Goal: Transaction & Acquisition: Purchase product/service

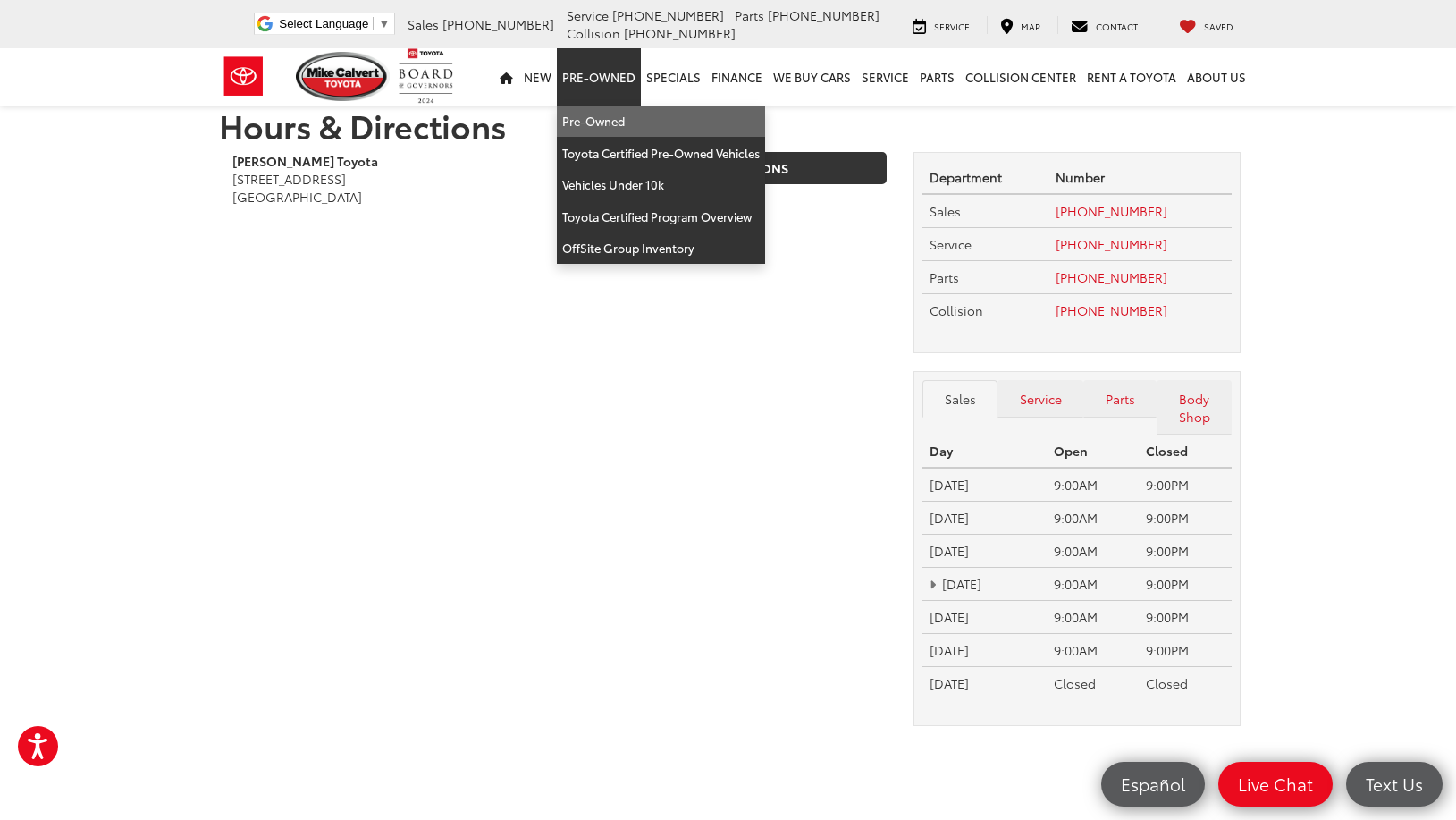
click at [612, 127] on link "Pre-Owned" at bounding box center [661, 121] width 209 height 32
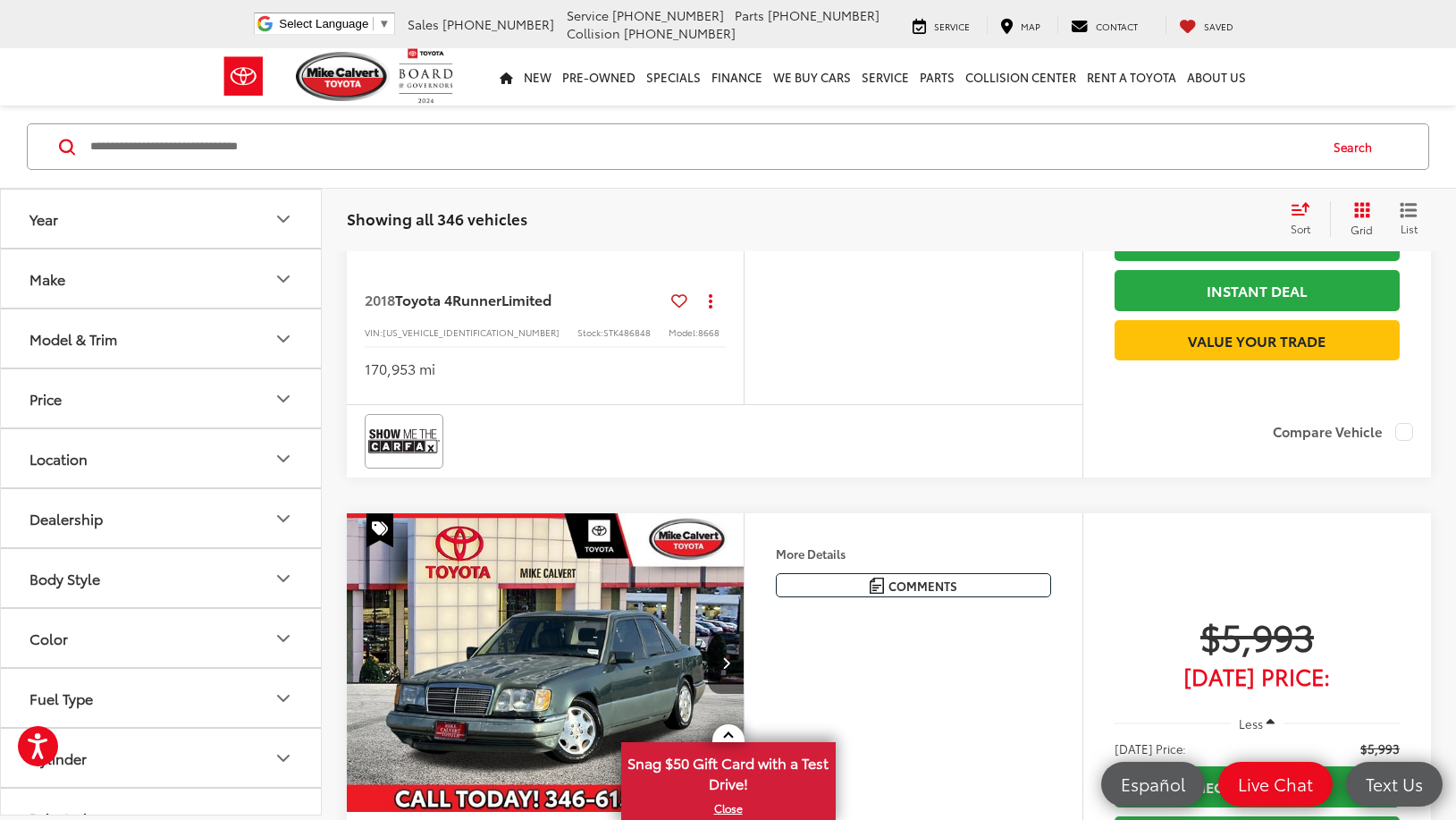
click at [286, 281] on icon "Make" at bounding box center [284, 279] width 22 height 22
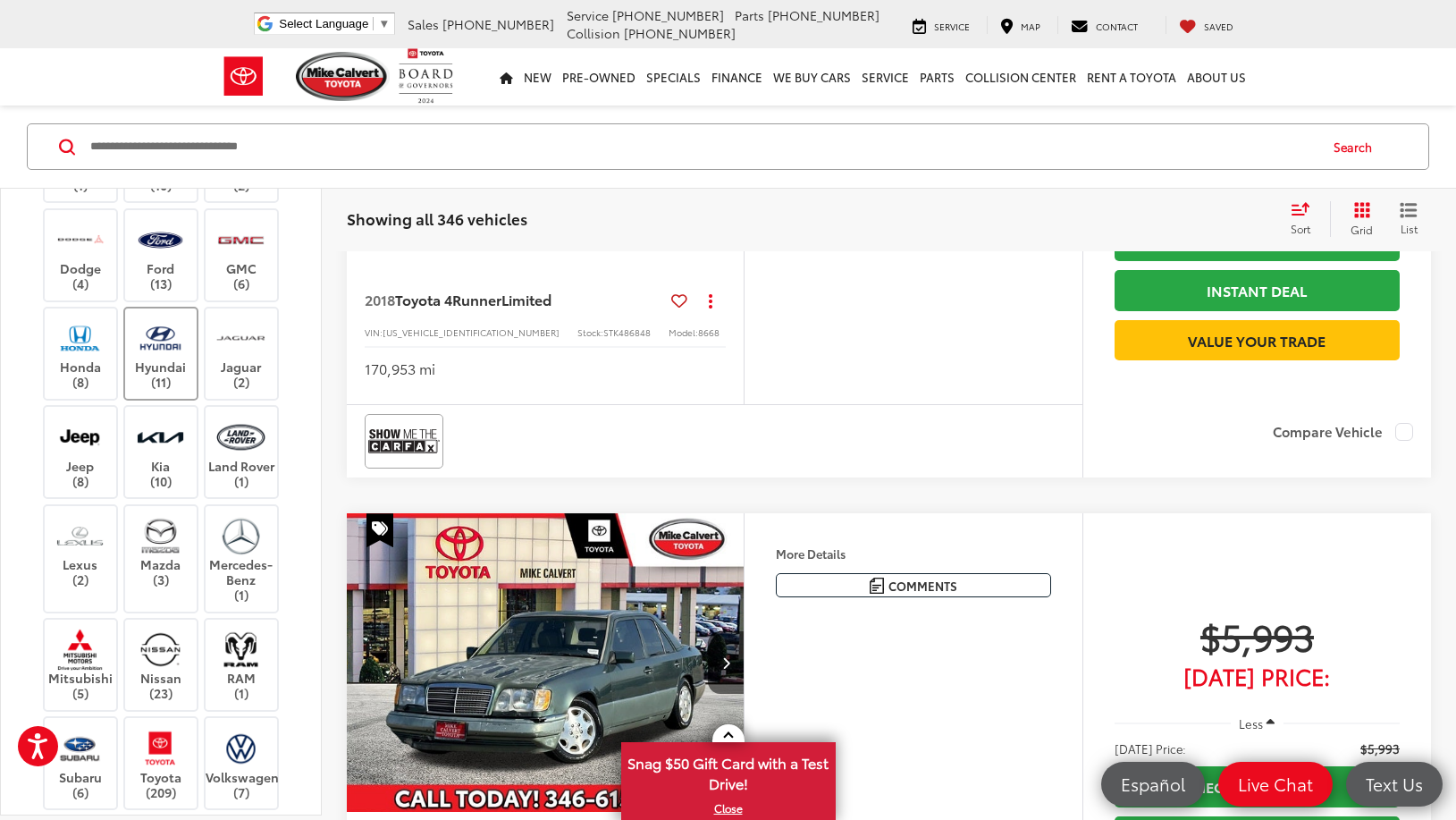
click at [146, 359] on img at bounding box center [160, 338] width 49 height 42
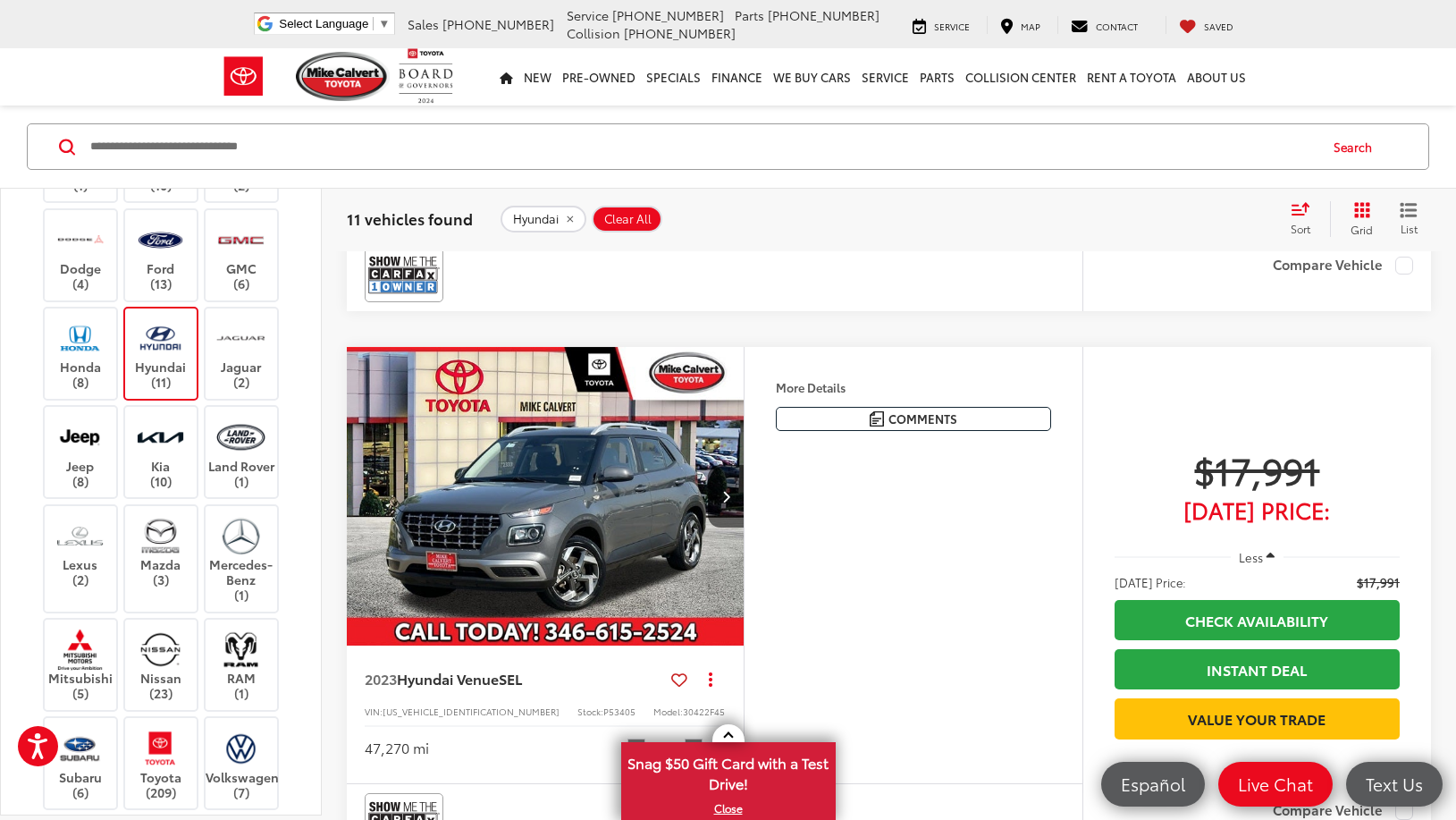
scroll to position [808, 0]
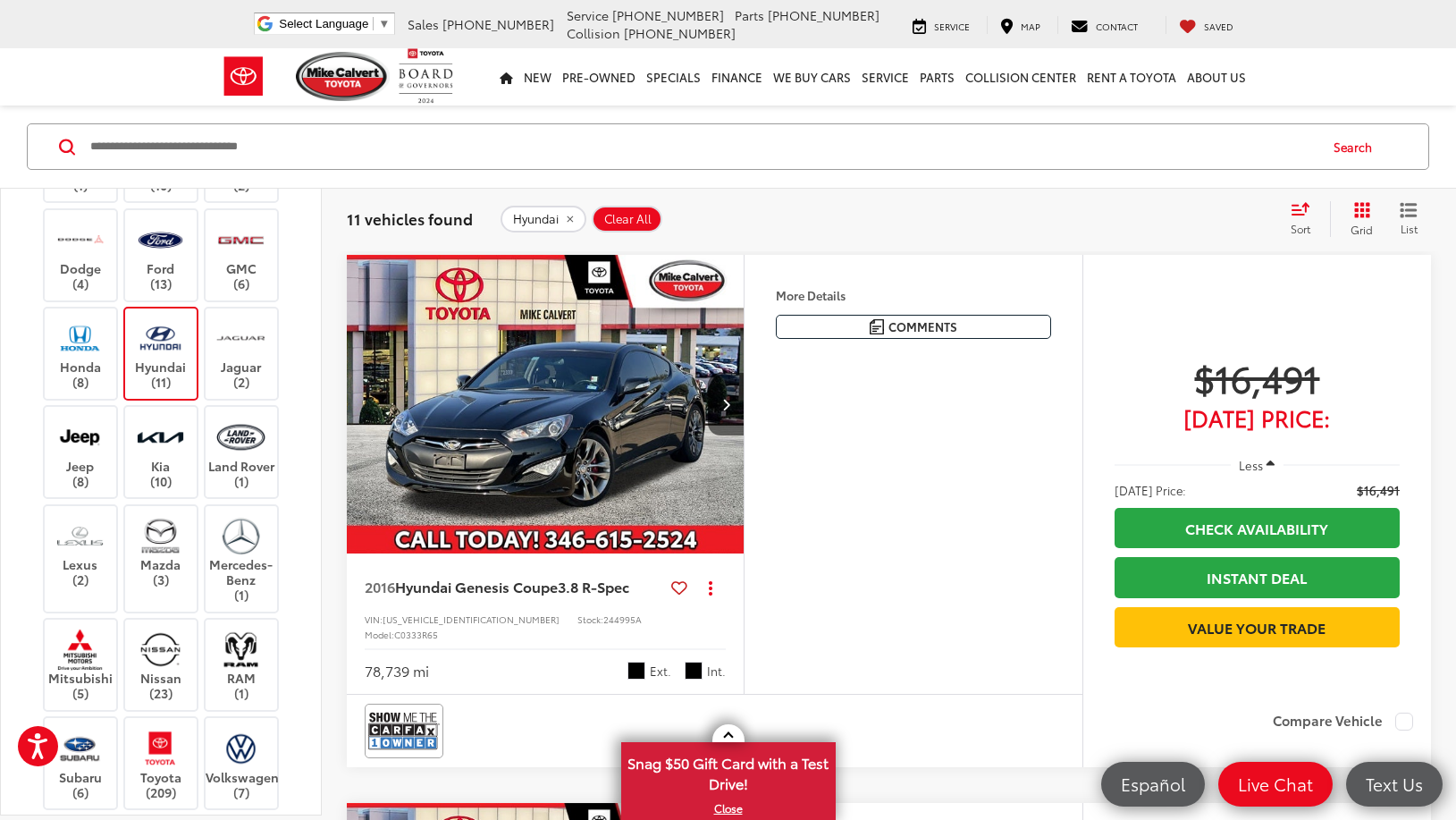
click at [556, 453] on img "2016 Hyundai Genesis Coupe 3.8 R-Spec 0" at bounding box center [545, 405] width 400 height 300
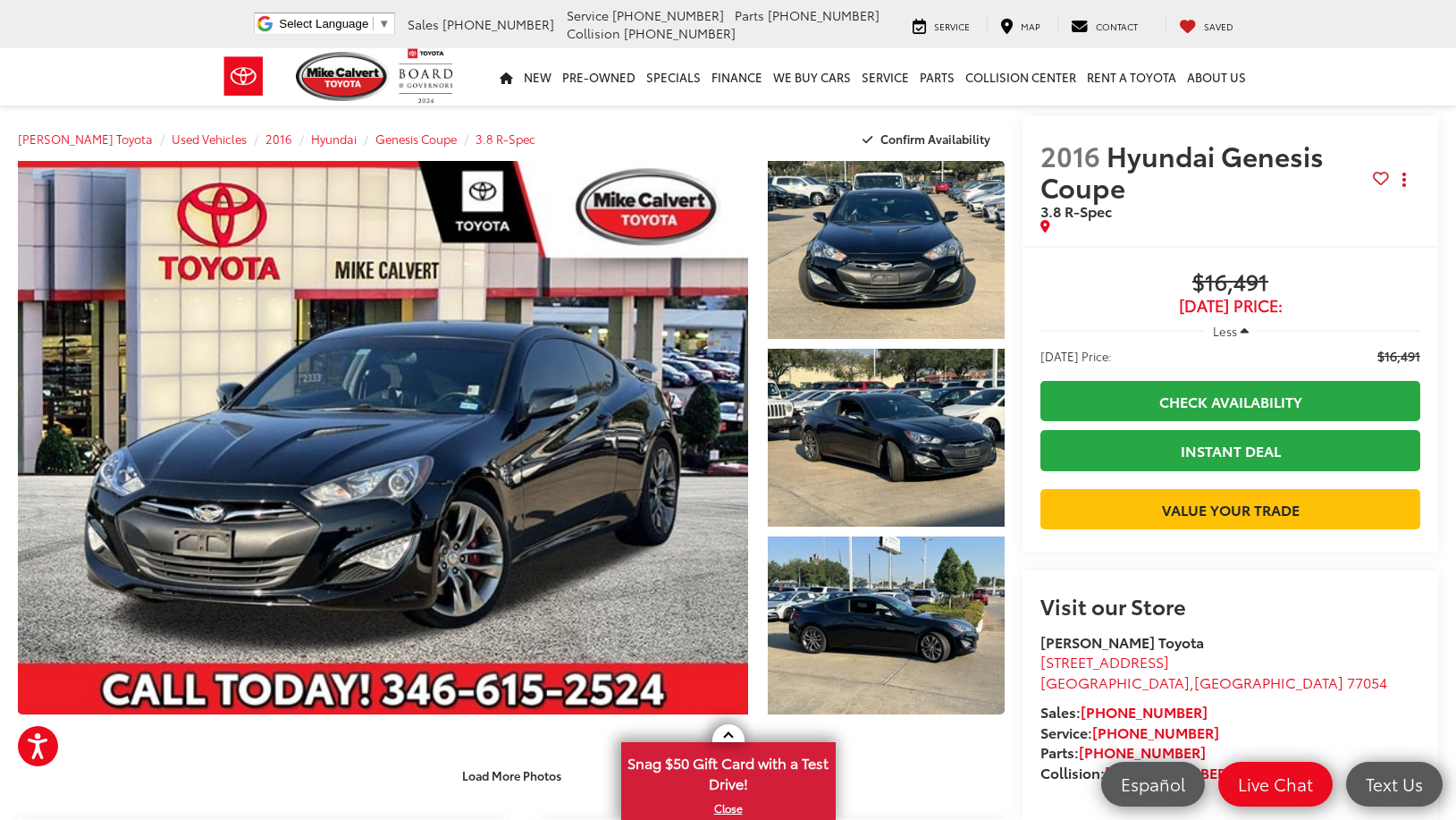
click at [1249, 322] on button "Less" at bounding box center [1230, 330] width 53 height 32
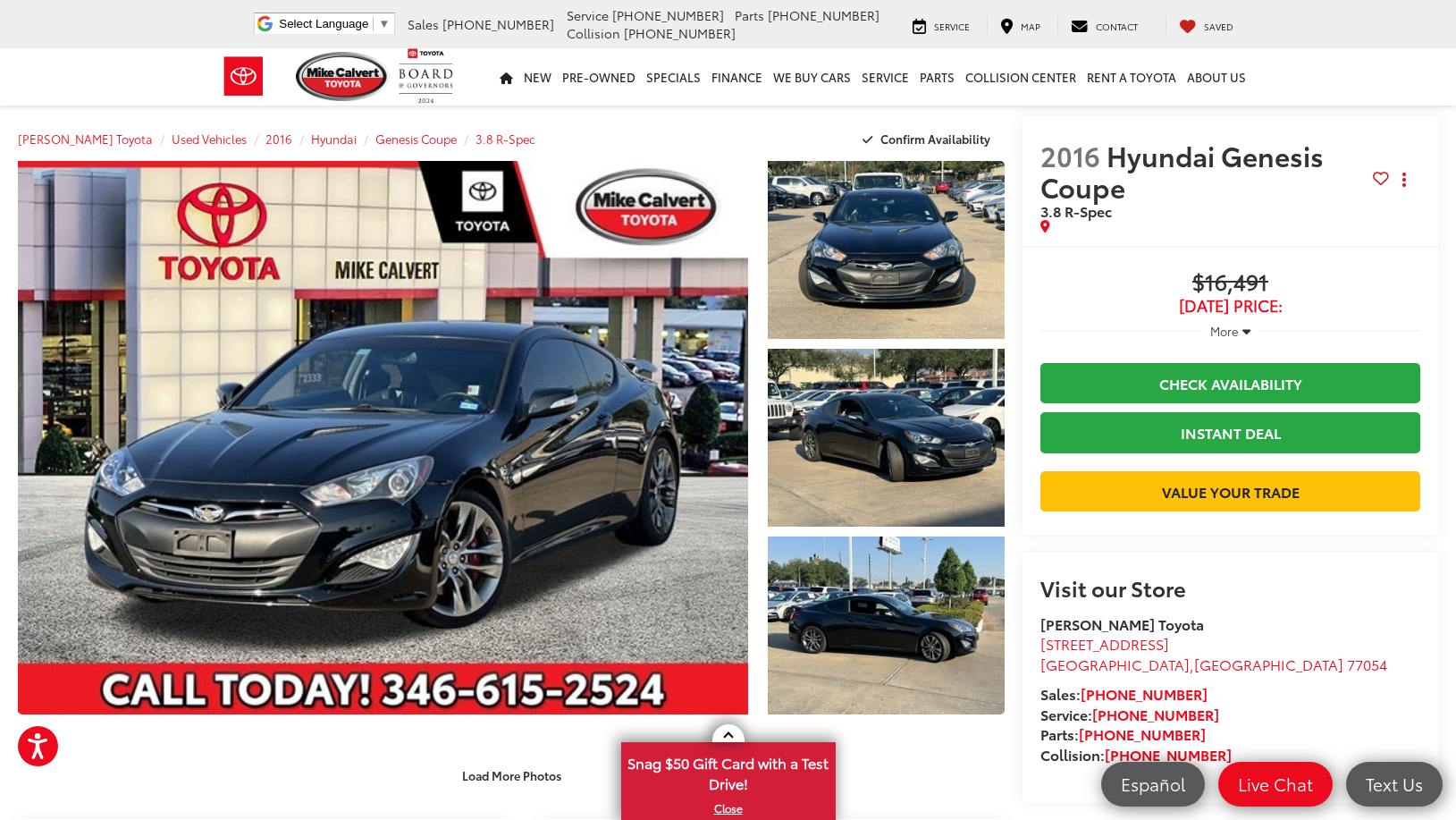
click at [1247, 334] on icon "button" at bounding box center [1246, 331] width 8 height 14
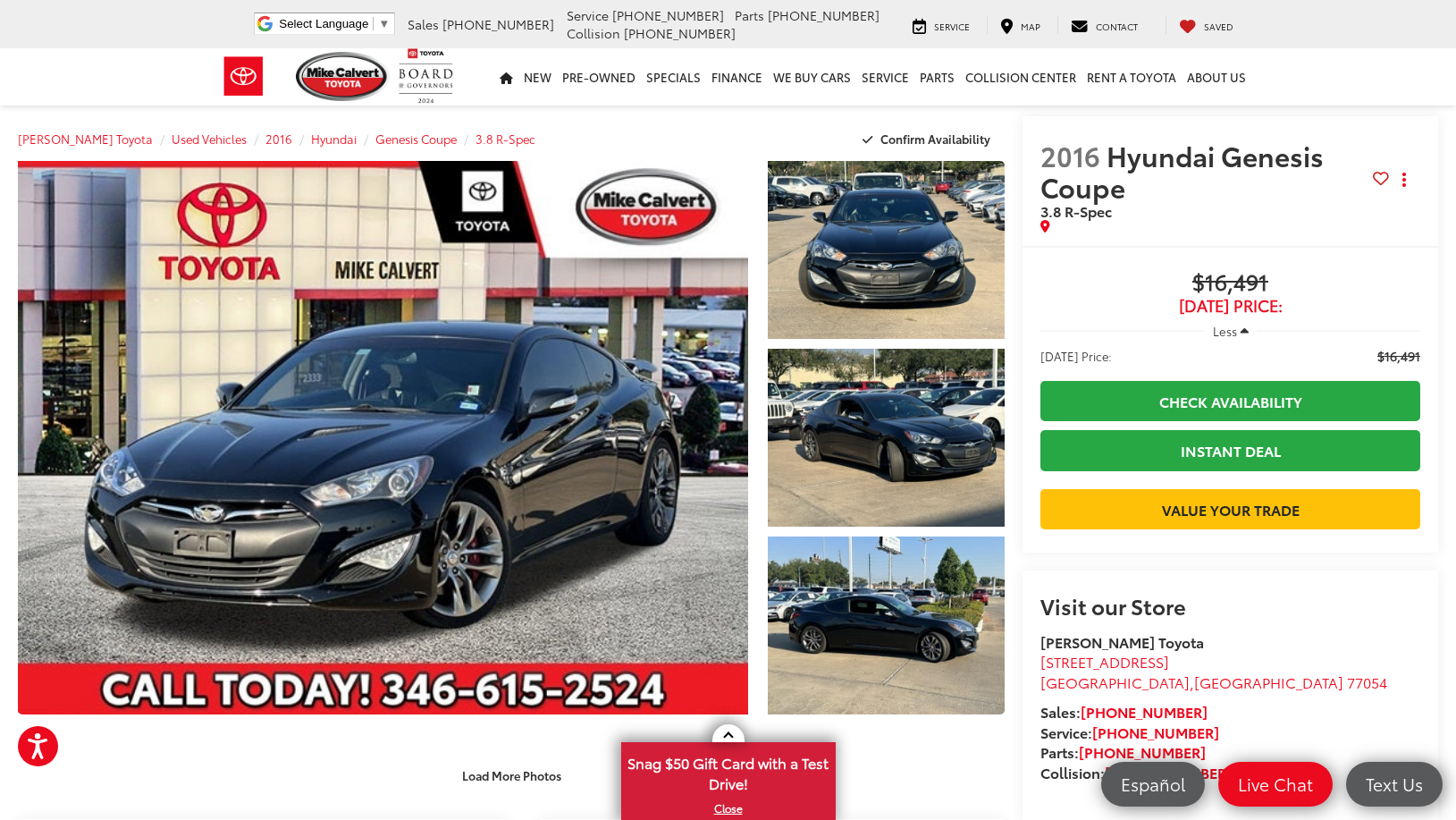
click at [1245, 308] on span "[DATE] Price:" at bounding box center [1229, 306] width 380 height 18
click at [1247, 282] on span "$16,491" at bounding box center [1229, 284] width 380 height 27
click at [1135, 269] on div "Buy $16,491 Today's Price: Less Today's Price: $16,491 Check Availability Insta…" at bounding box center [1230, 399] width 415 height 307
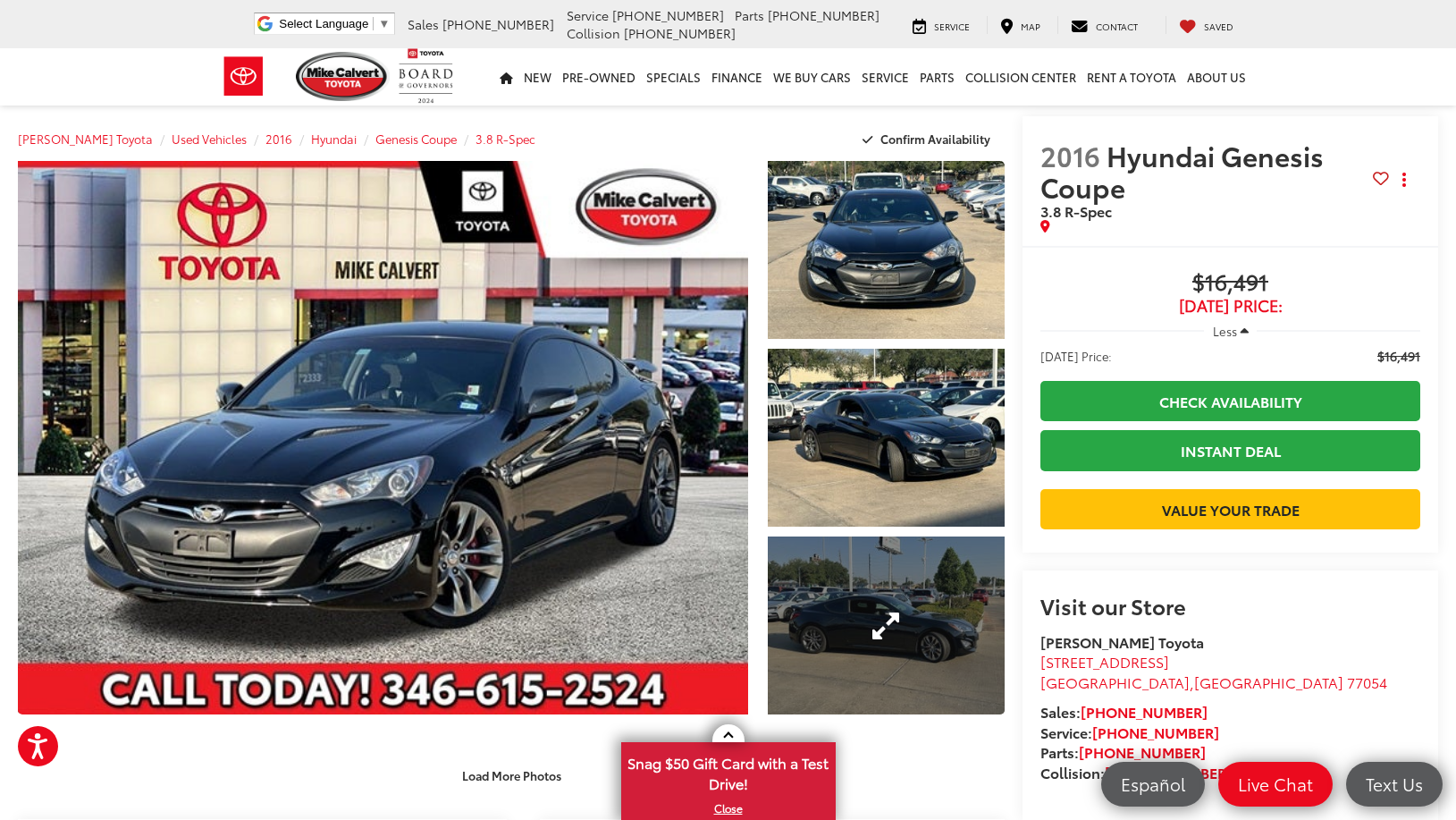
click at [842, 615] on link "Expand Photo 3" at bounding box center [886, 625] width 237 height 178
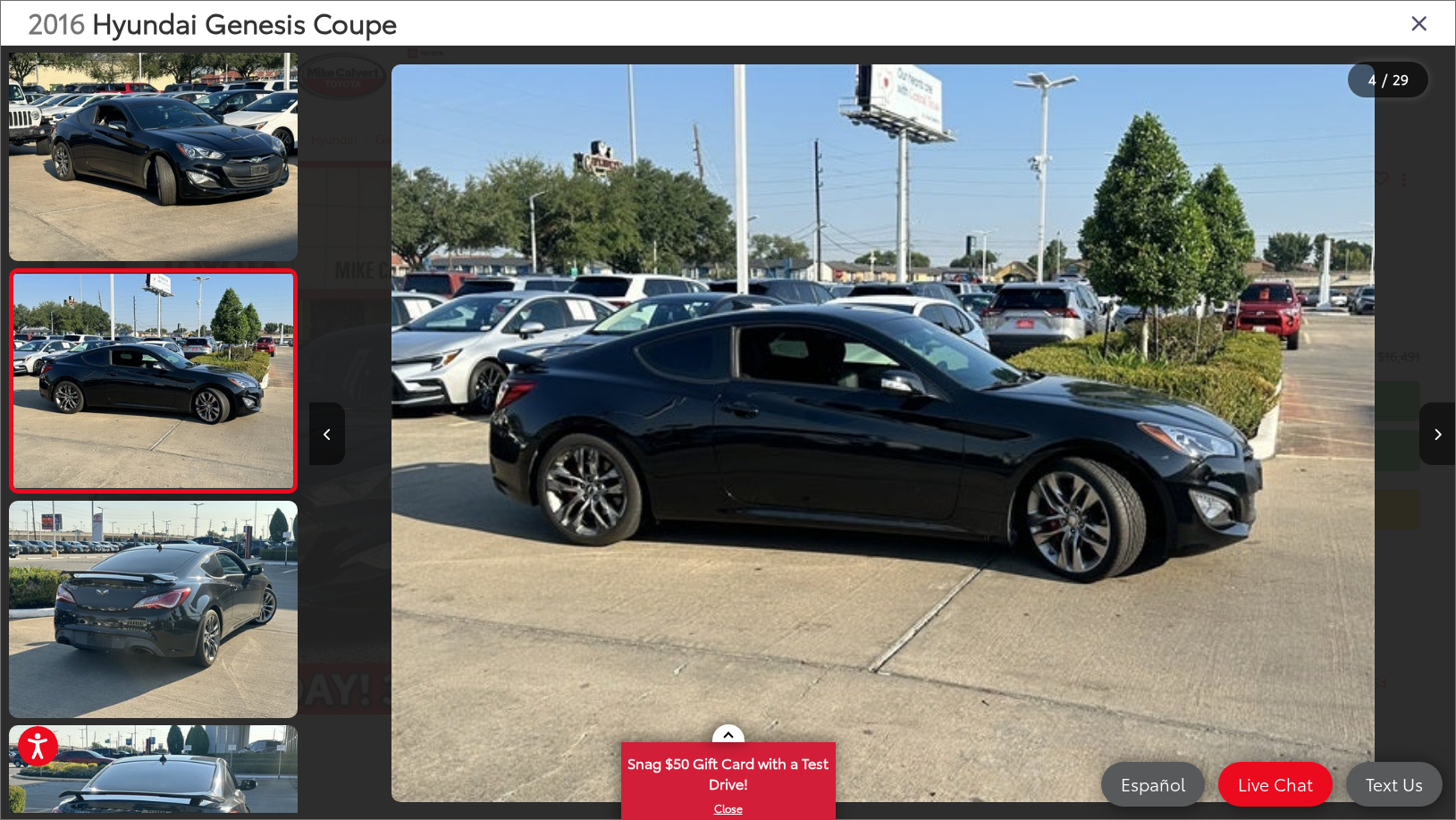
scroll to position [0, 3436]
click at [1444, 434] on button "Next image" at bounding box center [1436, 434] width 35 height 63
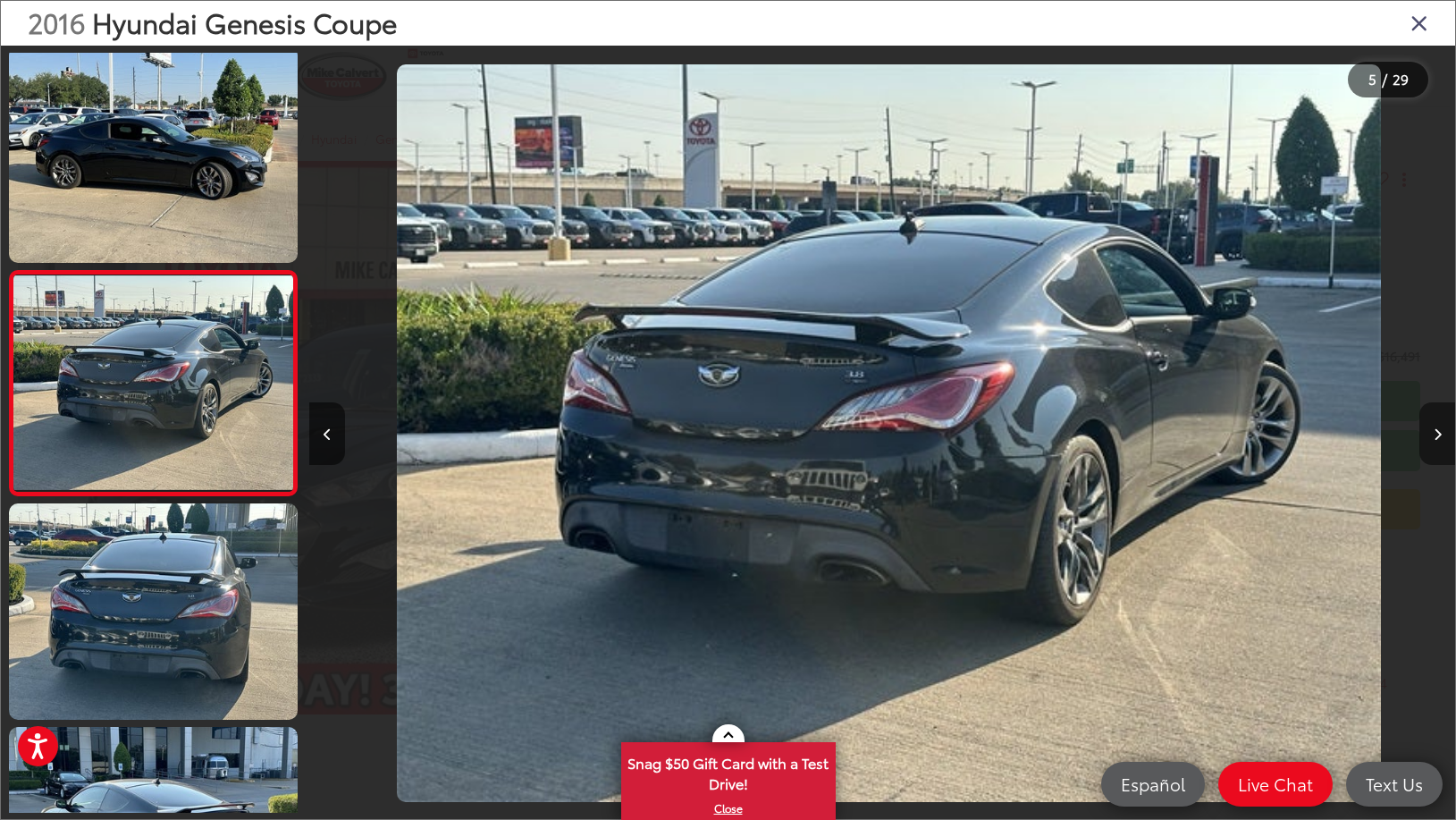
scroll to position [681, 0]
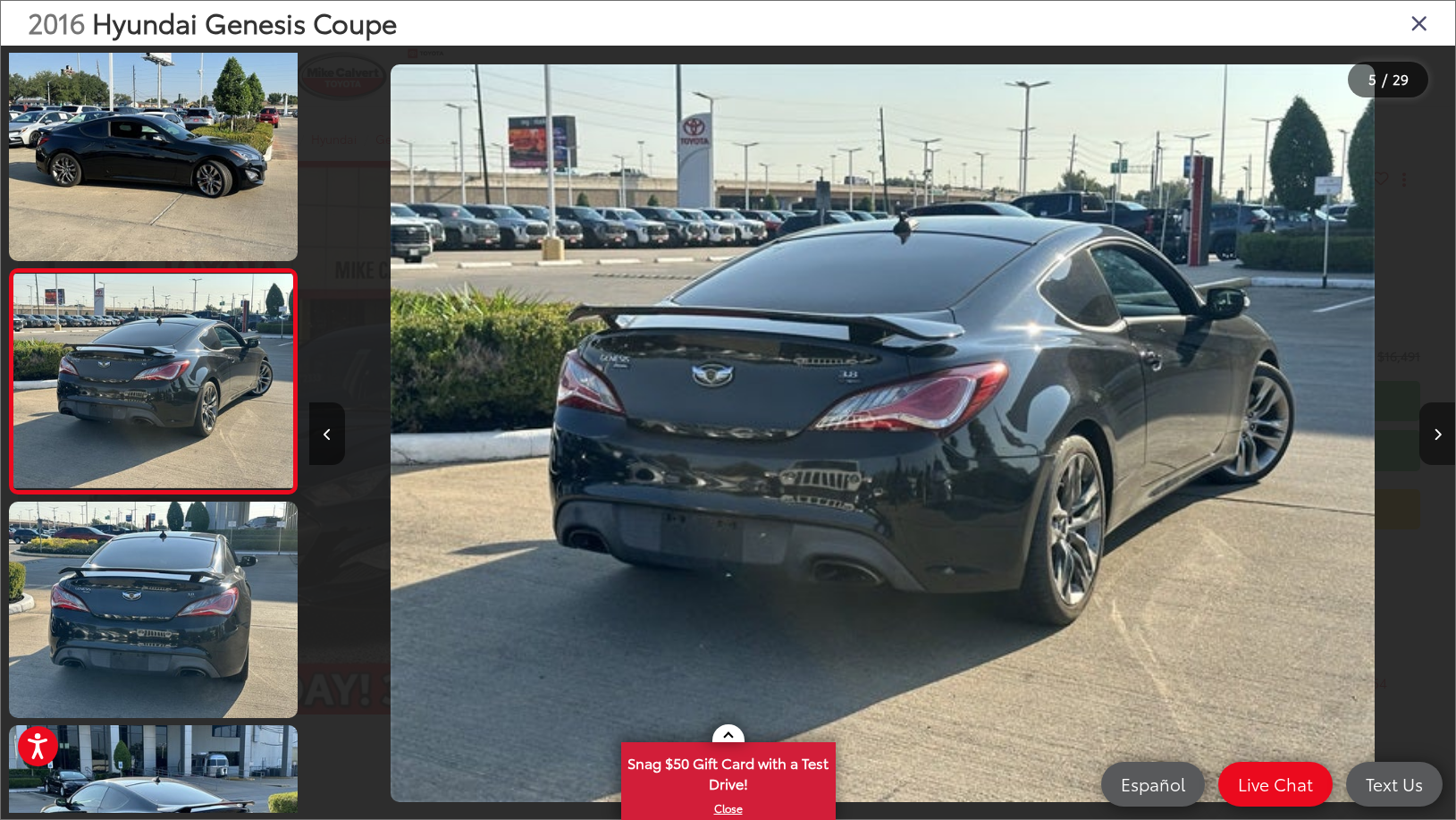
click at [1444, 434] on button "Next image" at bounding box center [1436, 434] width 35 height 63
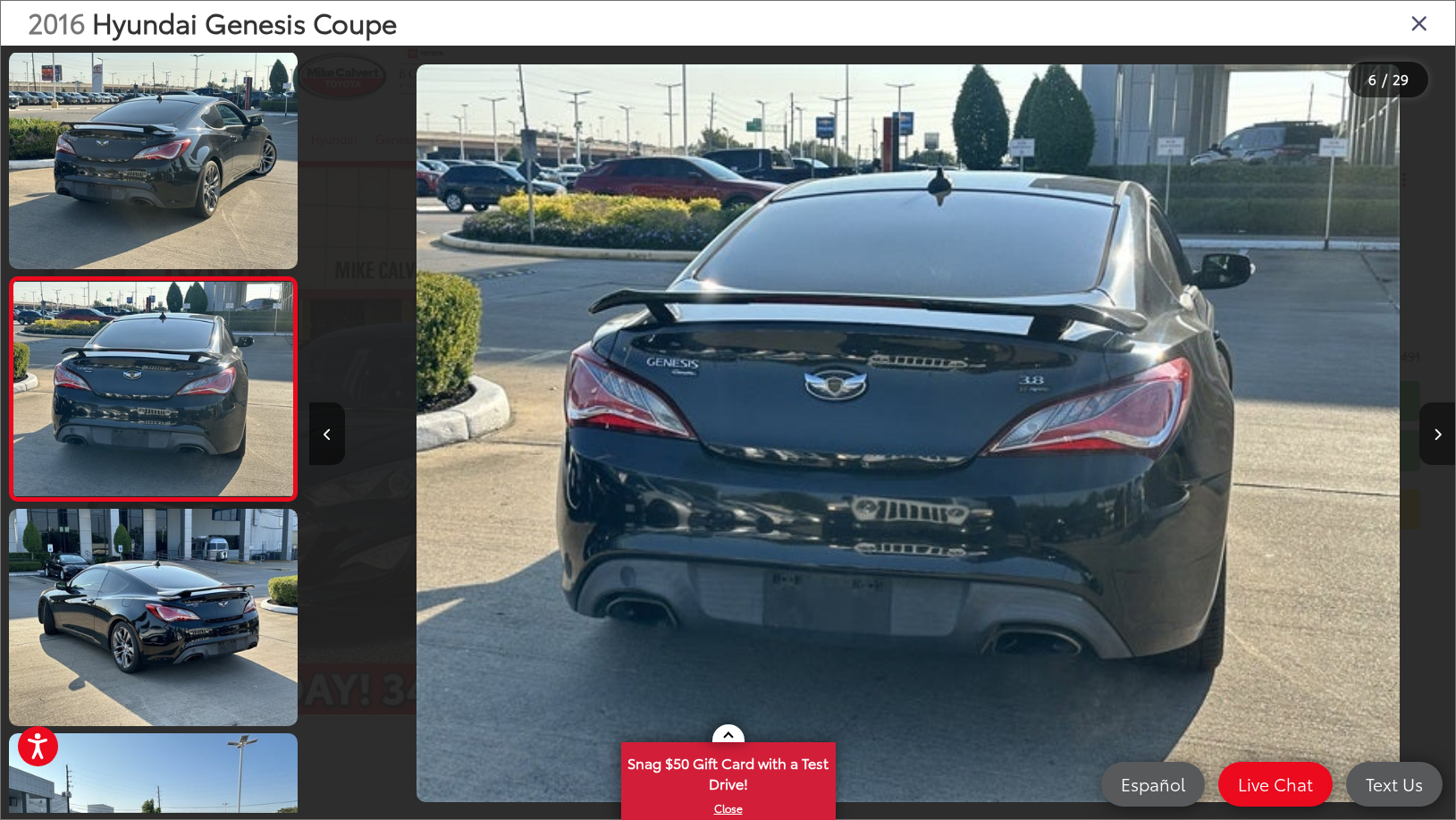
scroll to position [0, 0]
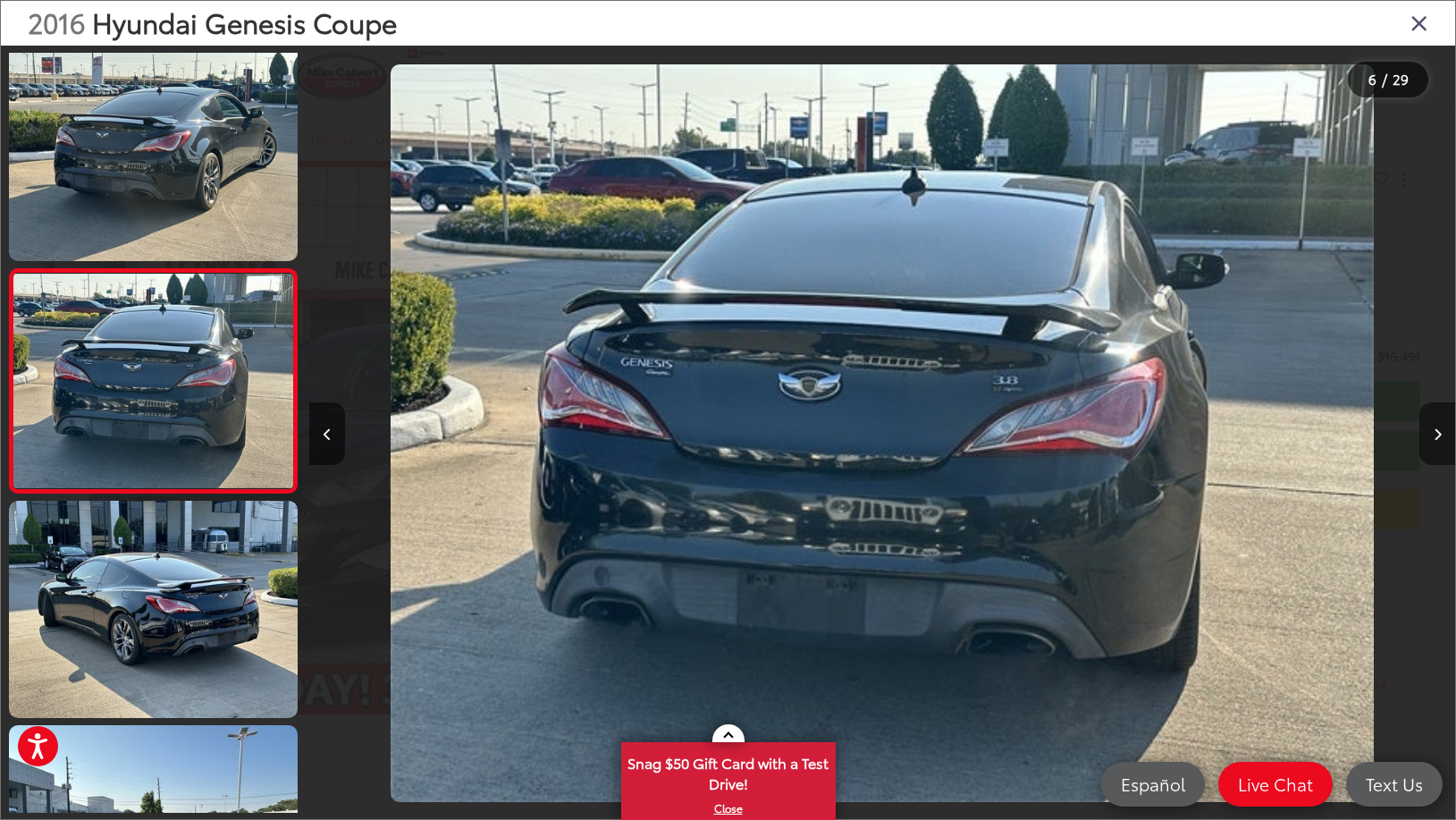
click at [1444, 434] on button "Next image" at bounding box center [1436, 434] width 35 height 63
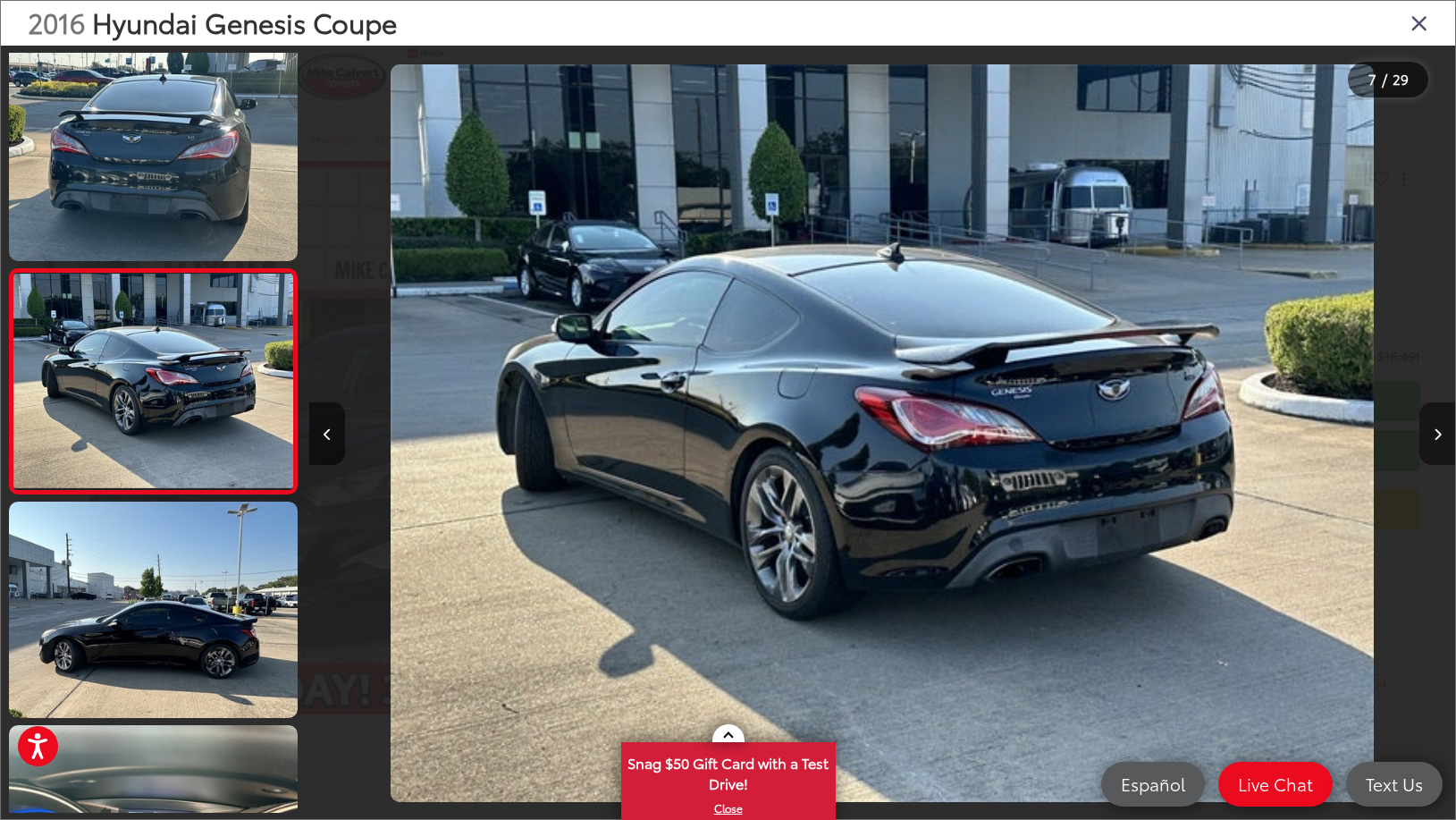
click at [1442, 435] on button "Next image" at bounding box center [1436, 434] width 35 height 63
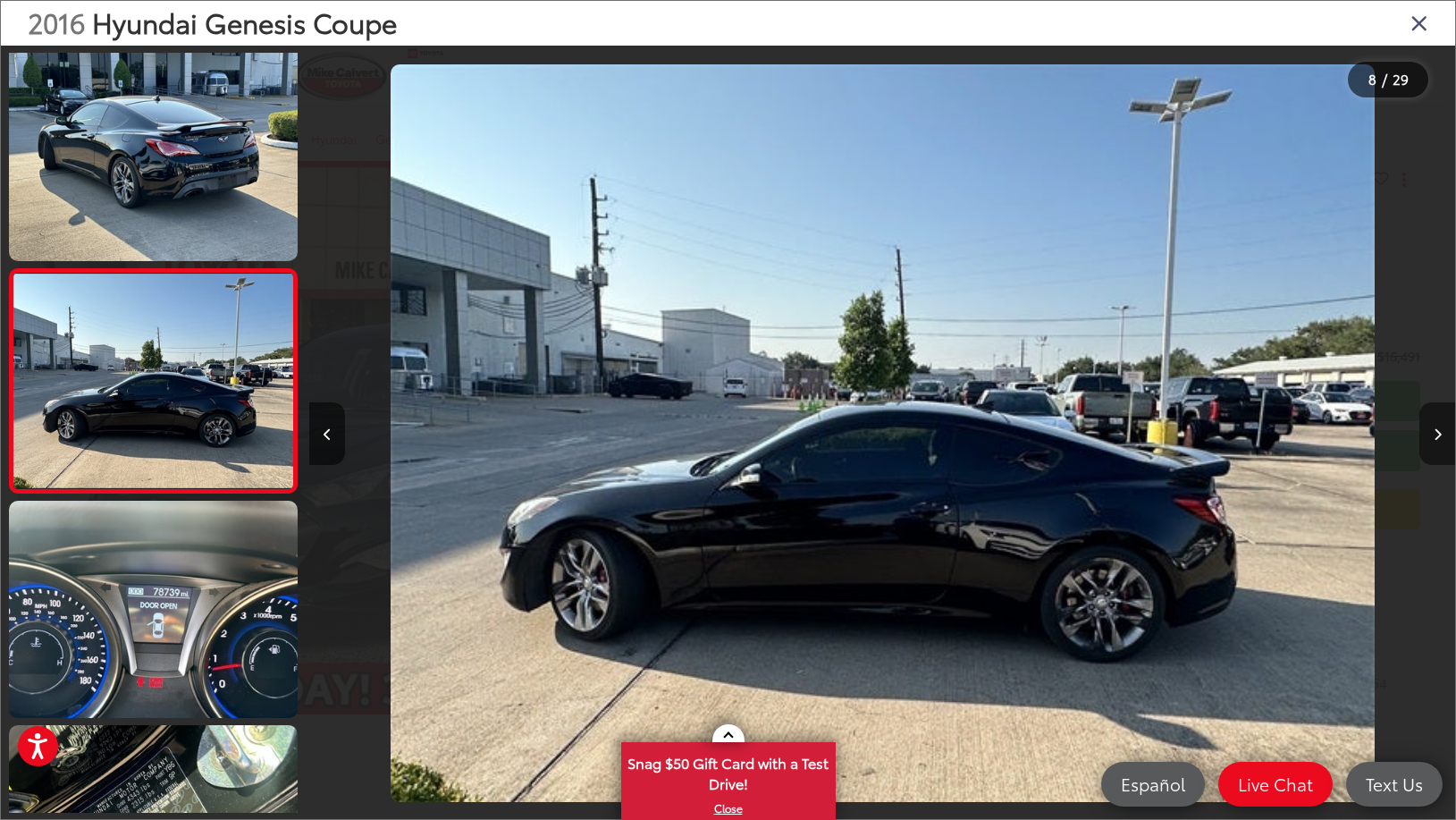
click at [1442, 436] on button "Next image" at bounding box center [1436, 434] width 35 height 63
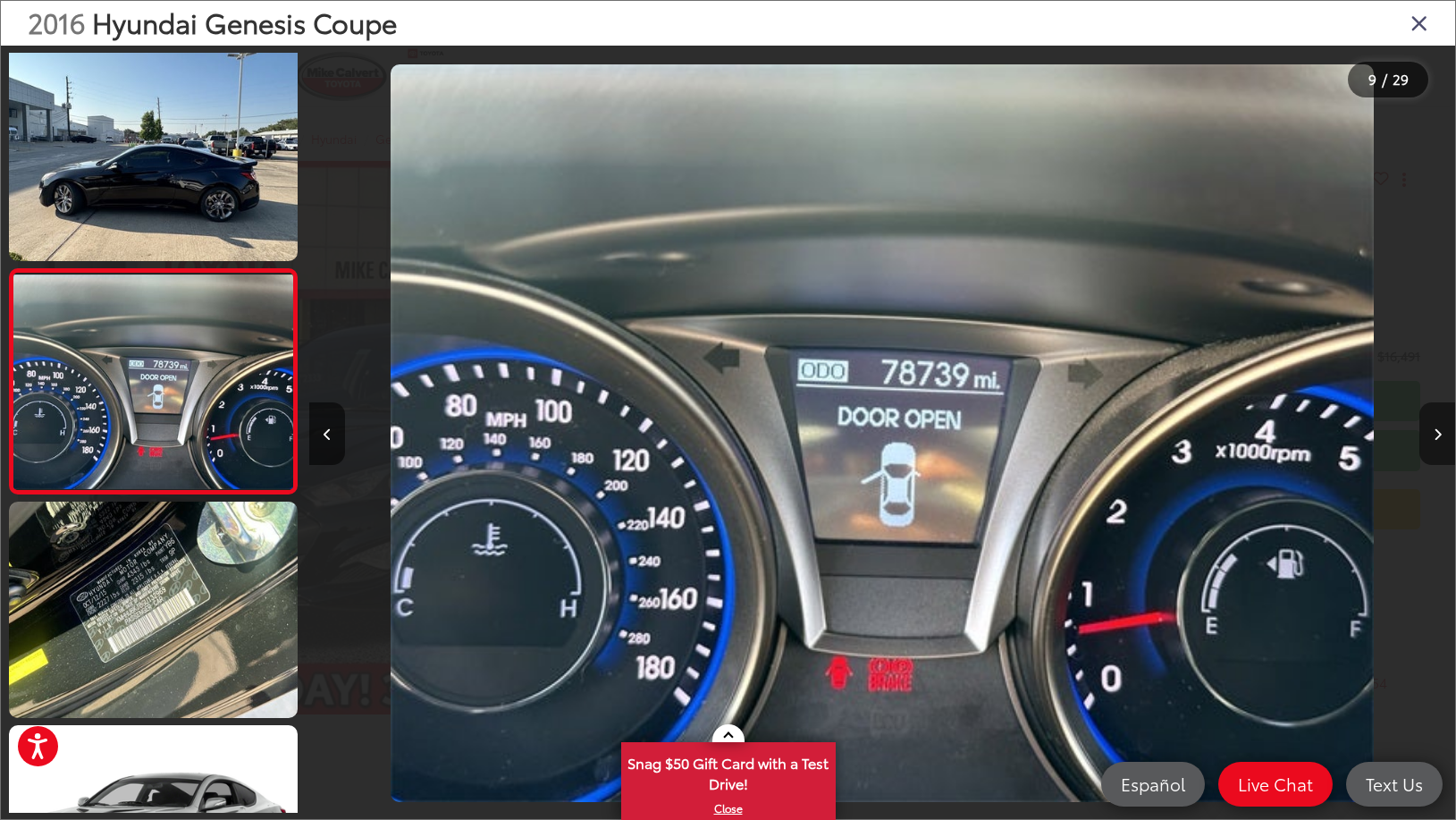
click at [1442, 436] on button "Next image" at bounding box center [1436, 434] width 35 height 63
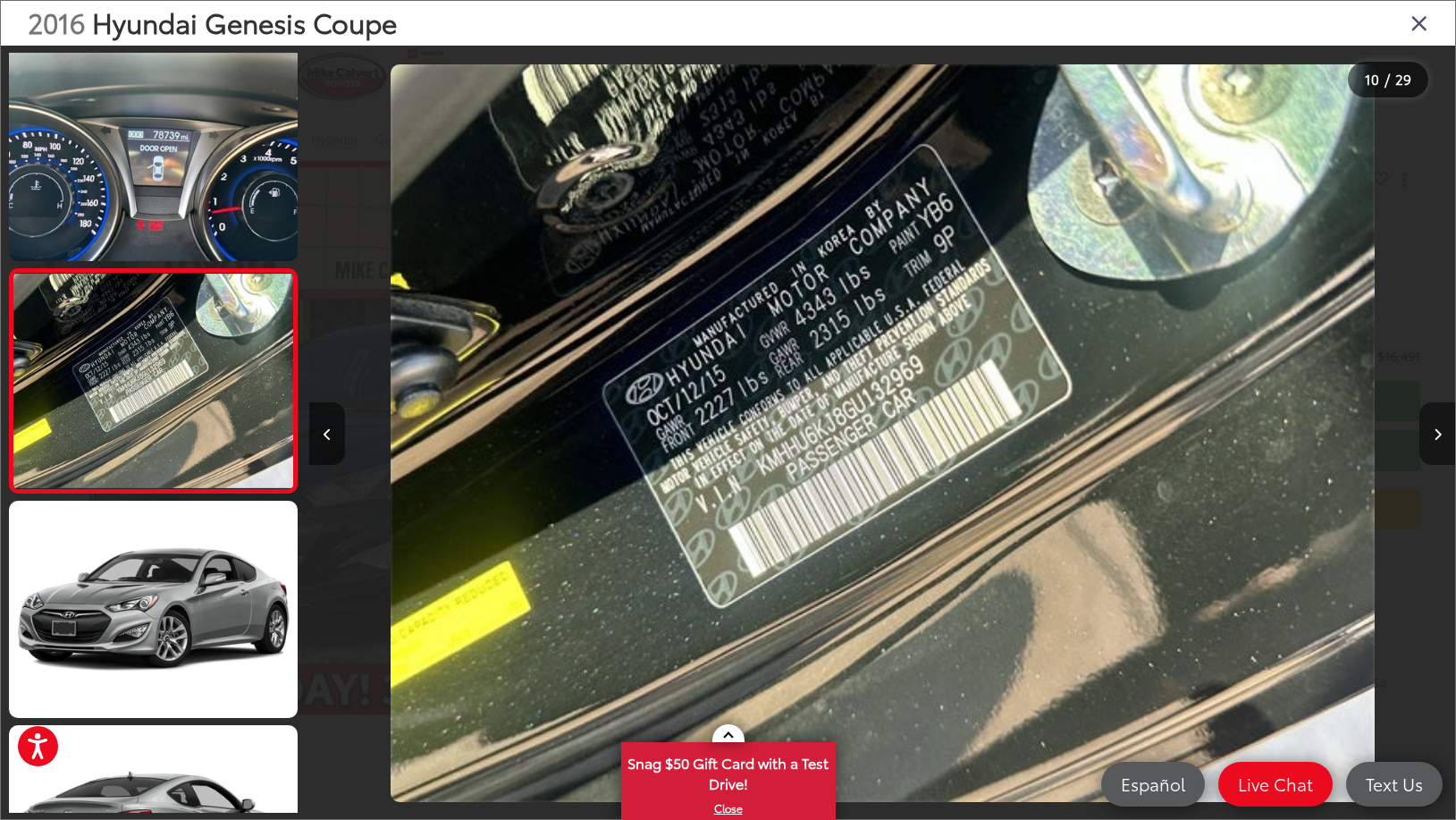
click at [1442, 436] on button "Next image" at bounding box center [1436, 434] width 35 height 63
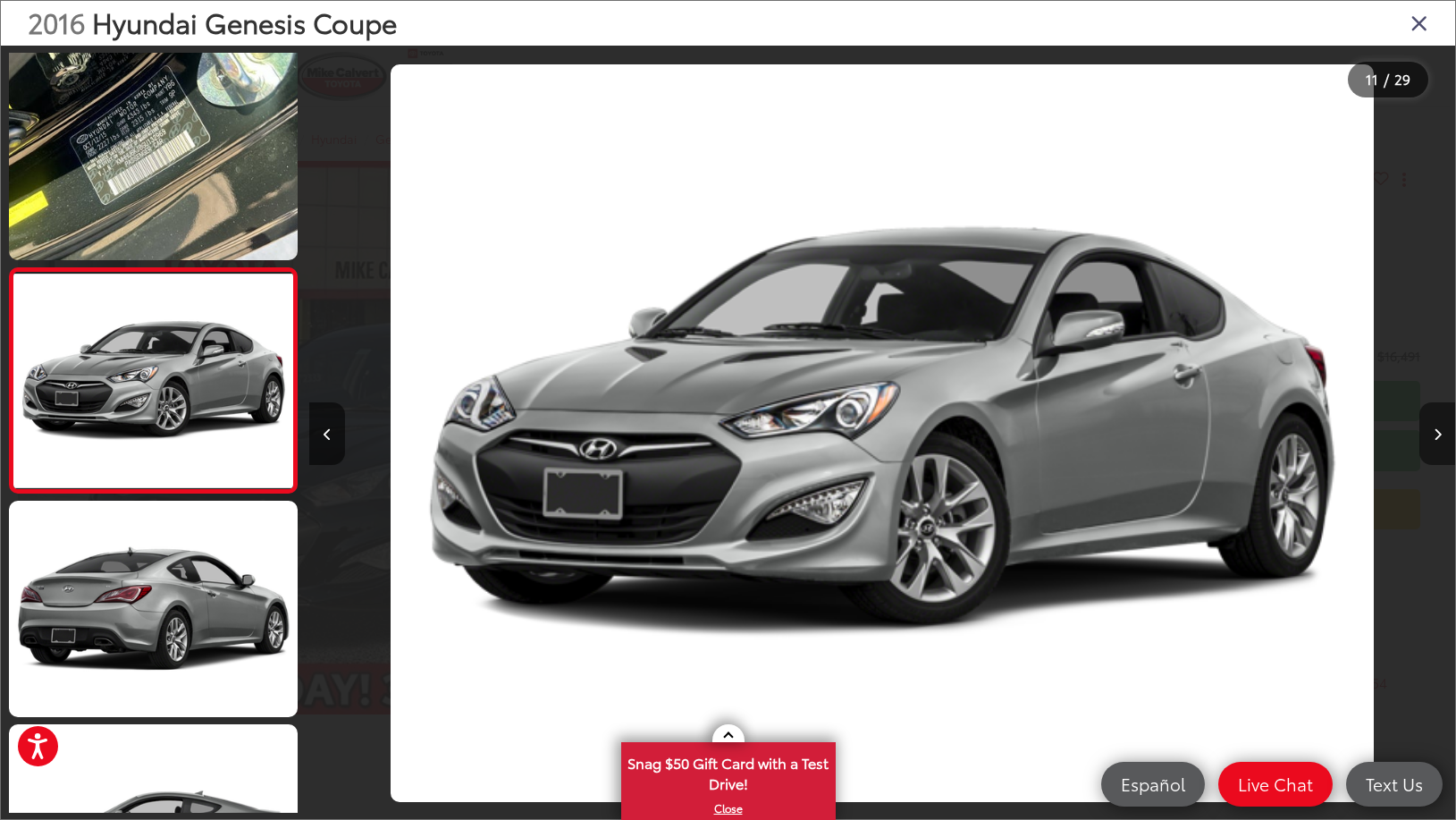
click at [1442, 436] on button "Next image" at bounding box center [1436, 434] width 35 height 63
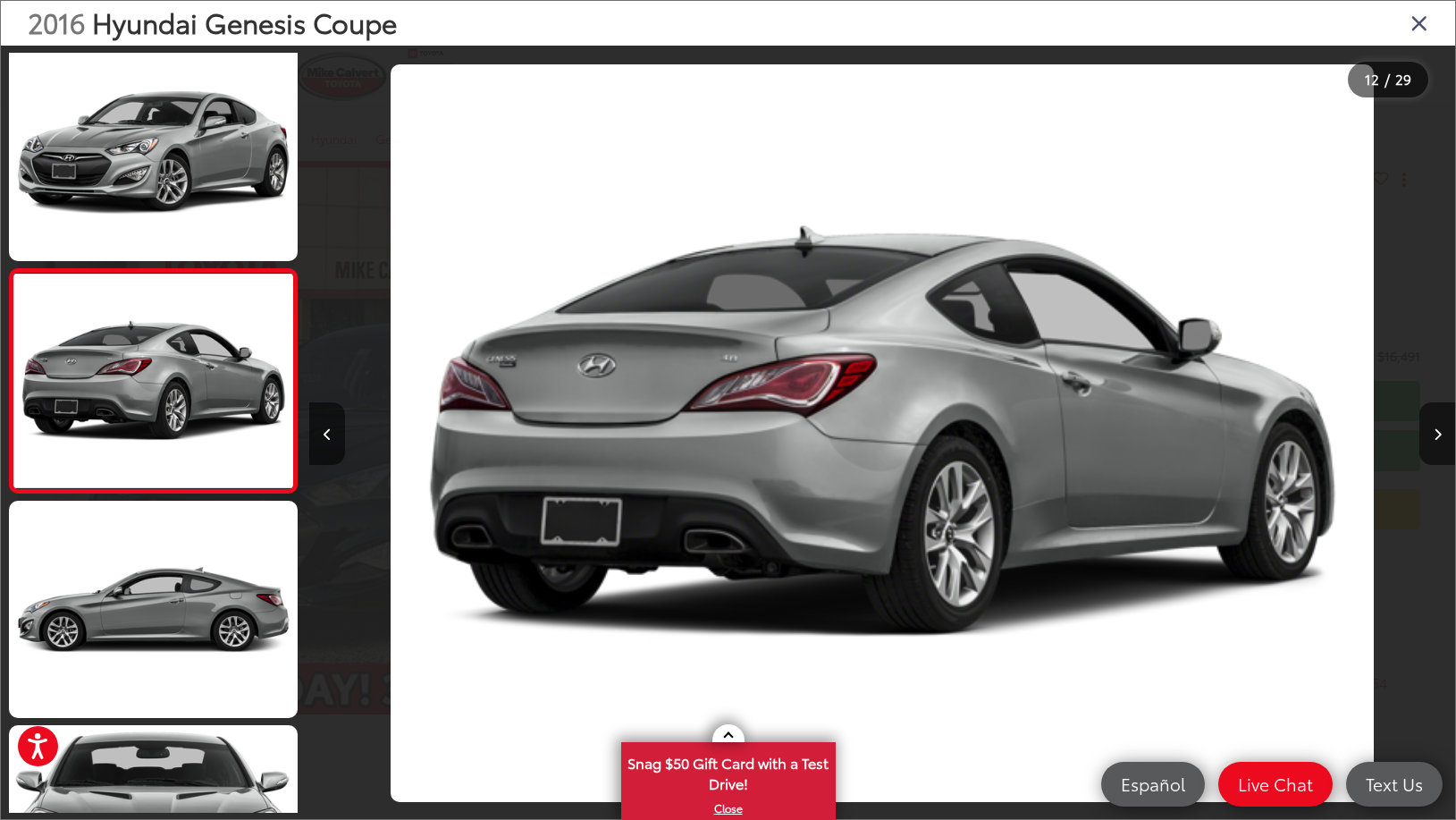
click at [1418, 27] on icon "Close gallery" at bounding box center [1419, 23] width 18 height 24
